Goal: Find specific page/section

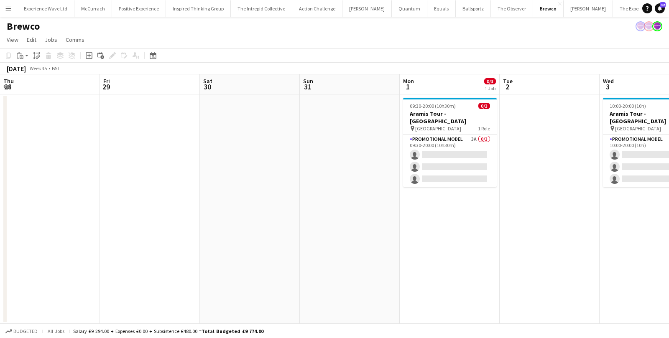
scroll to position [0, 205]
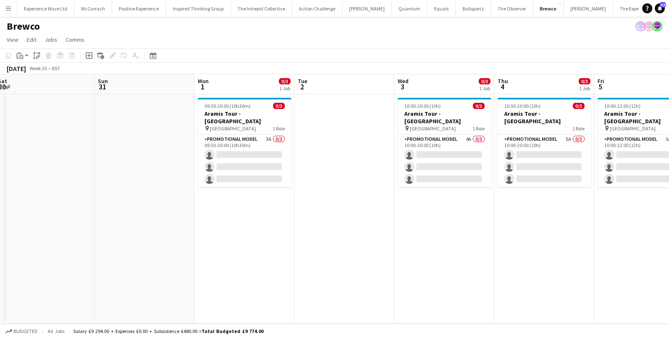
click at [10, 7] on app-icon "Menu" at bounding box center [8, 8] width 7 height 7
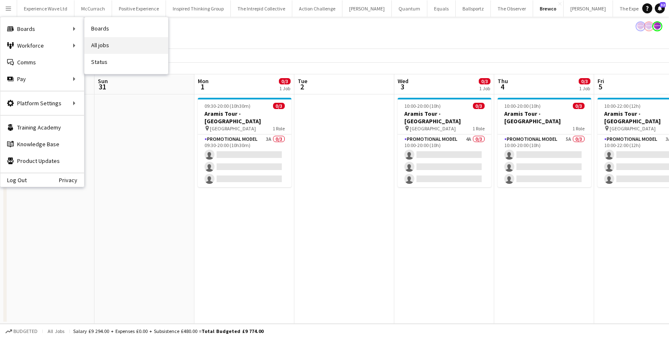
click at [110, 47] on link "All jobs" at bounding box center [127, 45] width 84 height 17
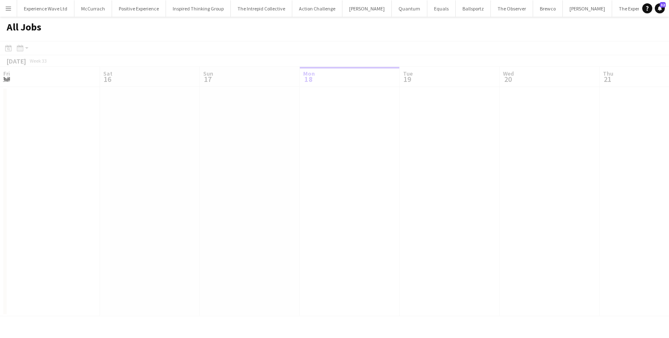
scroll to position [0, 200]
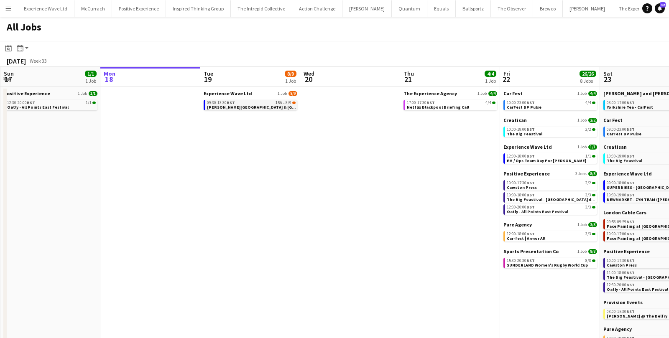
click at [257, 105] on span "[PERSON_NAME][GEOGRAPHIC_DATA] & [GEOGRAPHIC_DATA] Virtual Training" at bounding box center [285, 107] width 156 height 5
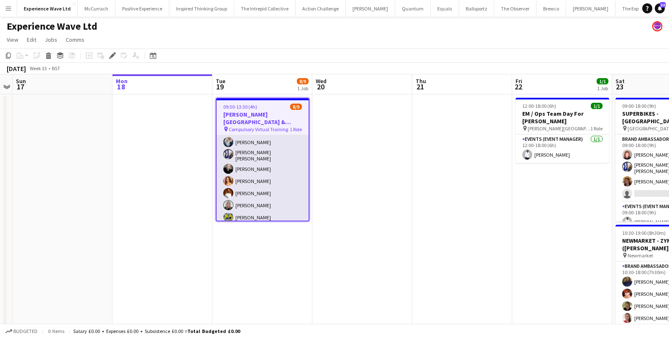
scroll to position [31, 0]
